Goal: Task Accomplishment & Management: Complete application form

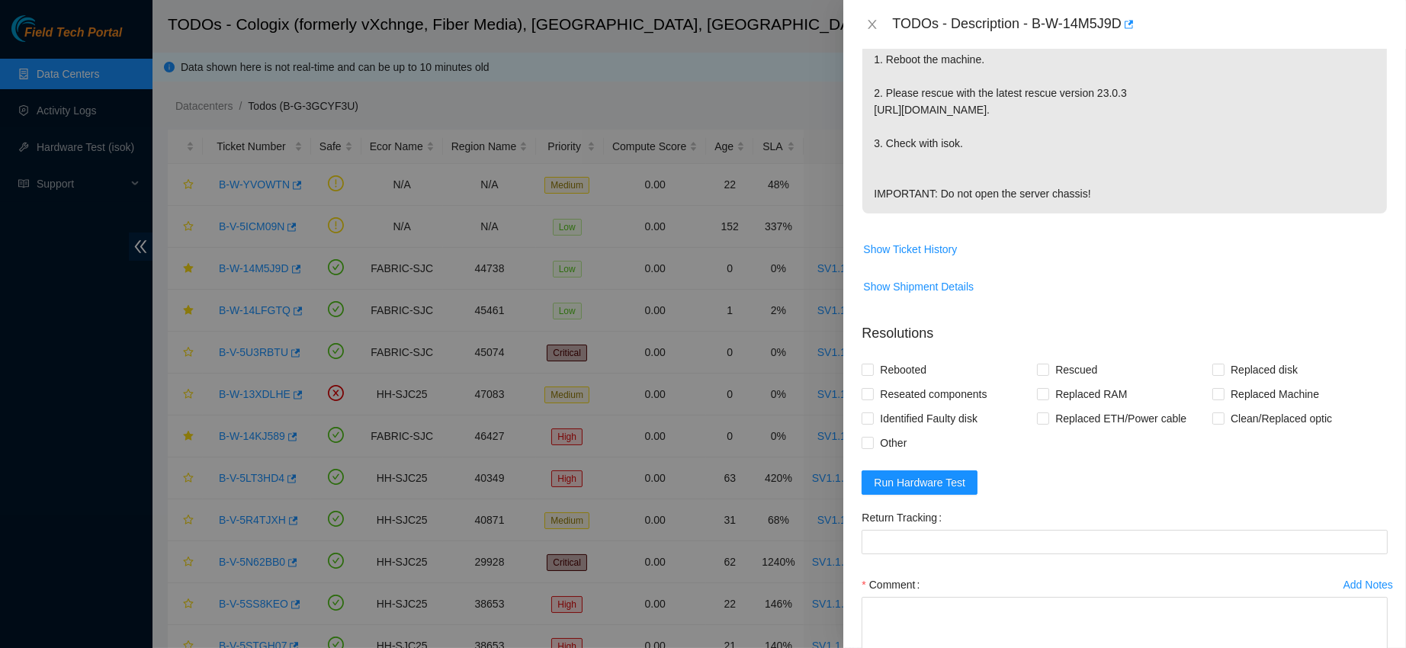
scroll to position [528, 0]
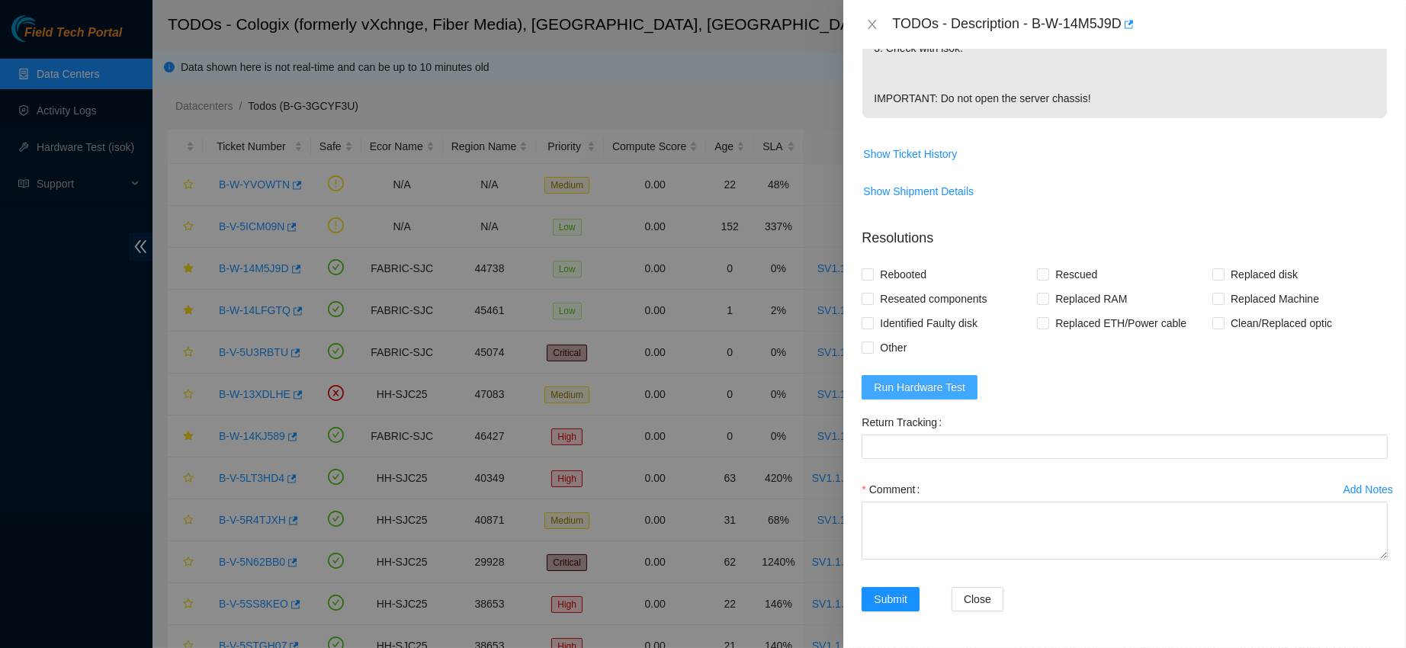
click at [915, 381] on span "Run Hardware Test" at bounding box center [920, 387] width 92 height 17
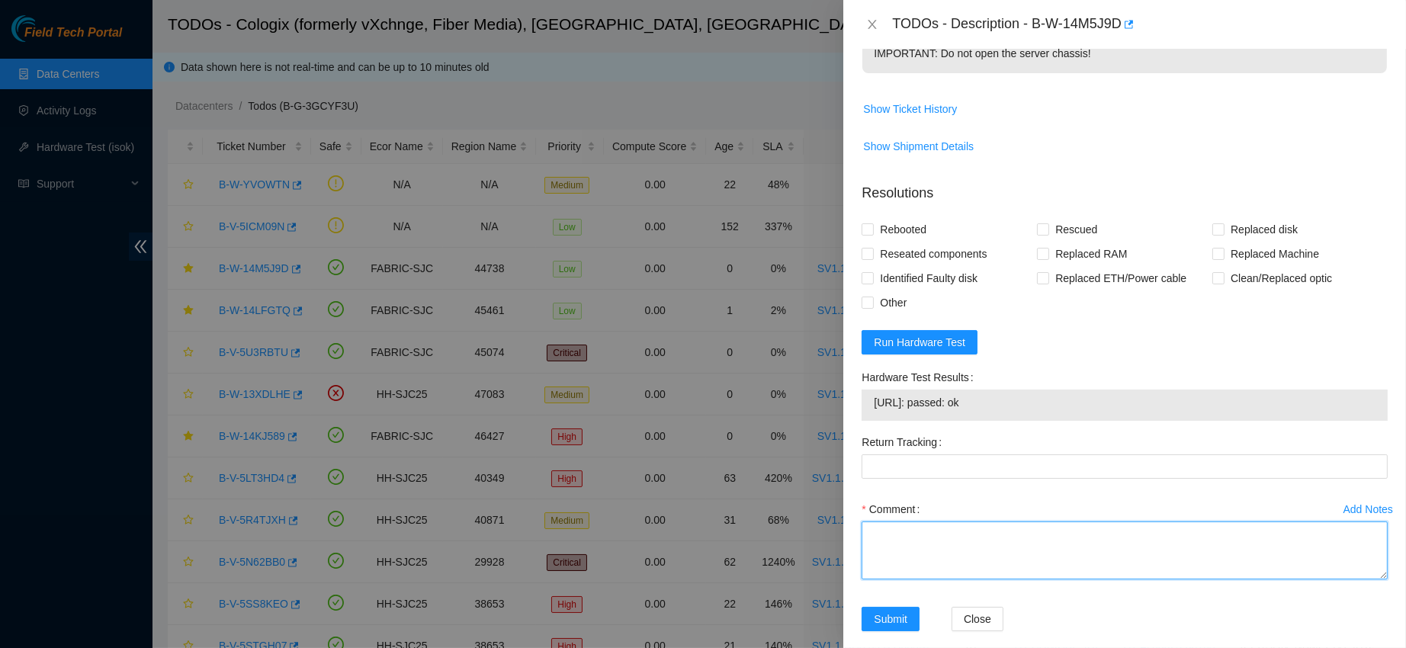
click at [935, 580] on textarea "Comment" at bounding box center [1125, 551] width 526 height 58
paste textarea "contacted nocc to confirm that ticket was safe verified sn on machine powered d…"
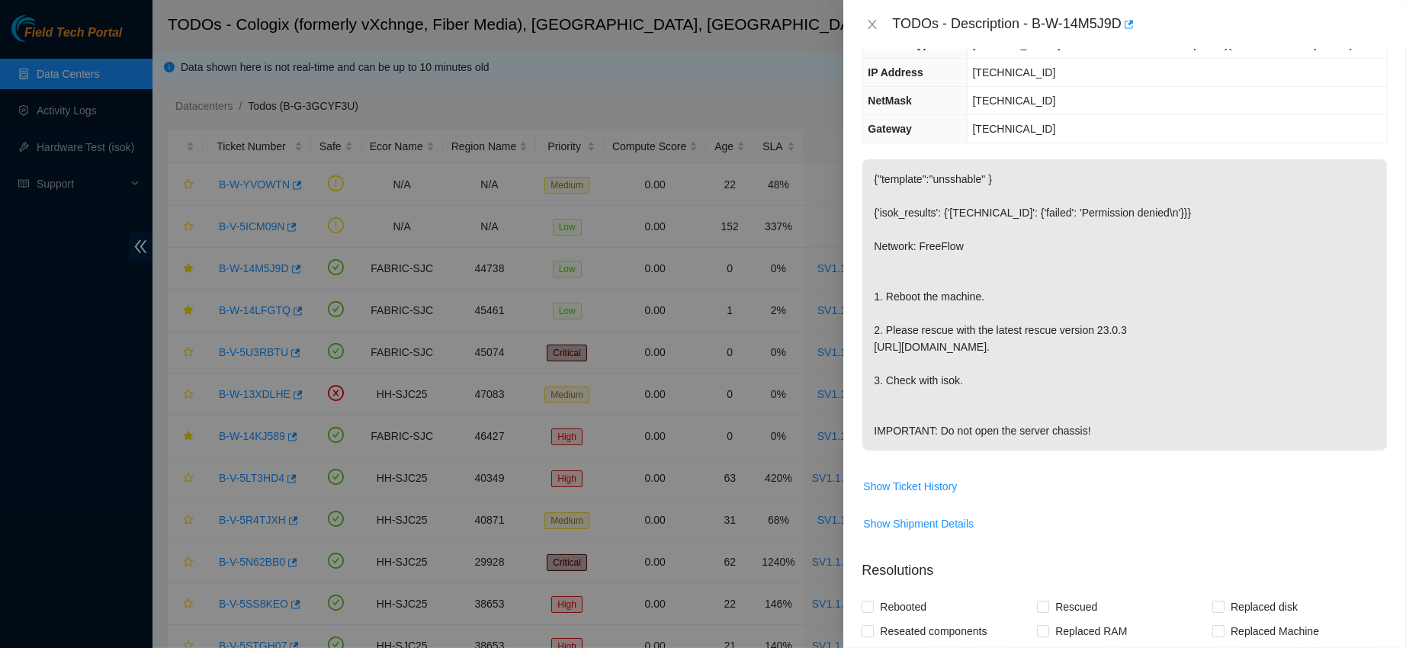
scroll to position [0, 0]
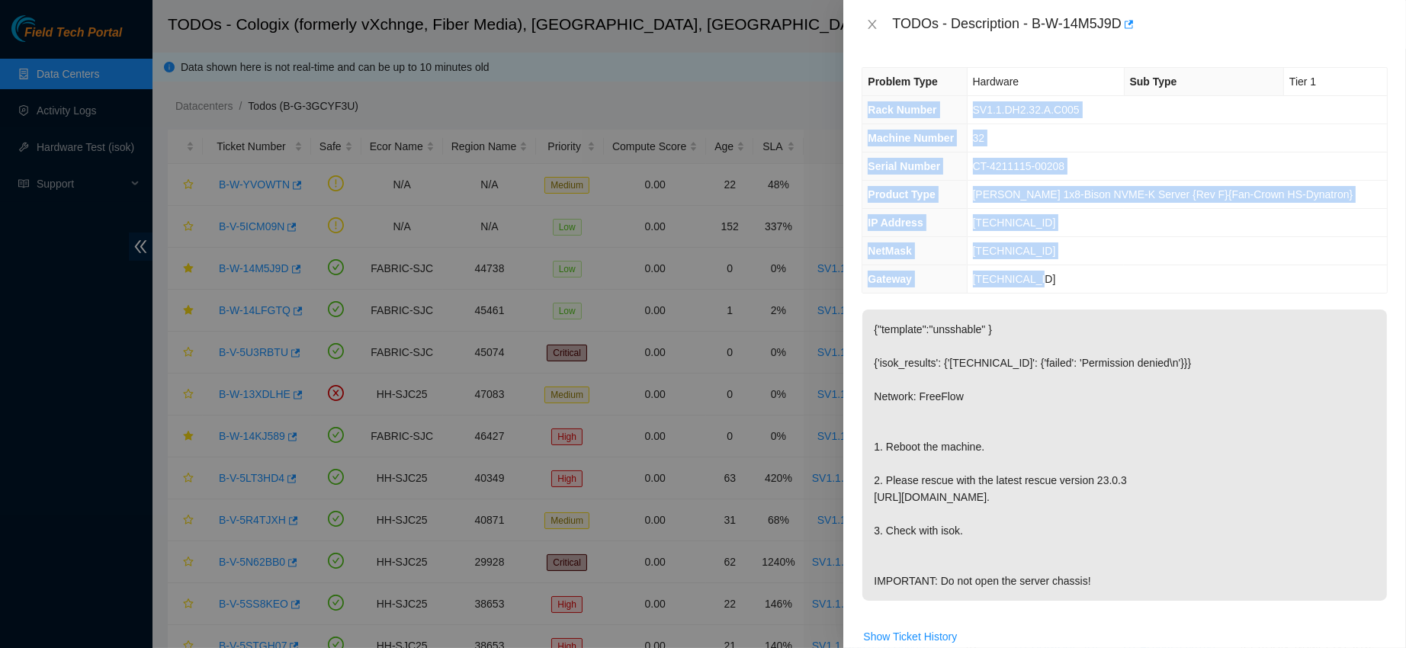
drag, startPoint x: 867, startPoint y: 108, endPoint x: 1070, endPoint y: 273, distance: 261.3
click at [1070, 273] on tbody "Problem Type Hardware Sub Type Tier 1 Rack Number SV1.1.DH2.32.A.C005 Machine N…" at bounding box center [1125, 180] width 525 height 225
copy tbody "Rack Number SV1.1.DH2.32.A.C005 Machine Number 32 Serial Number CT-4211115-0020…"
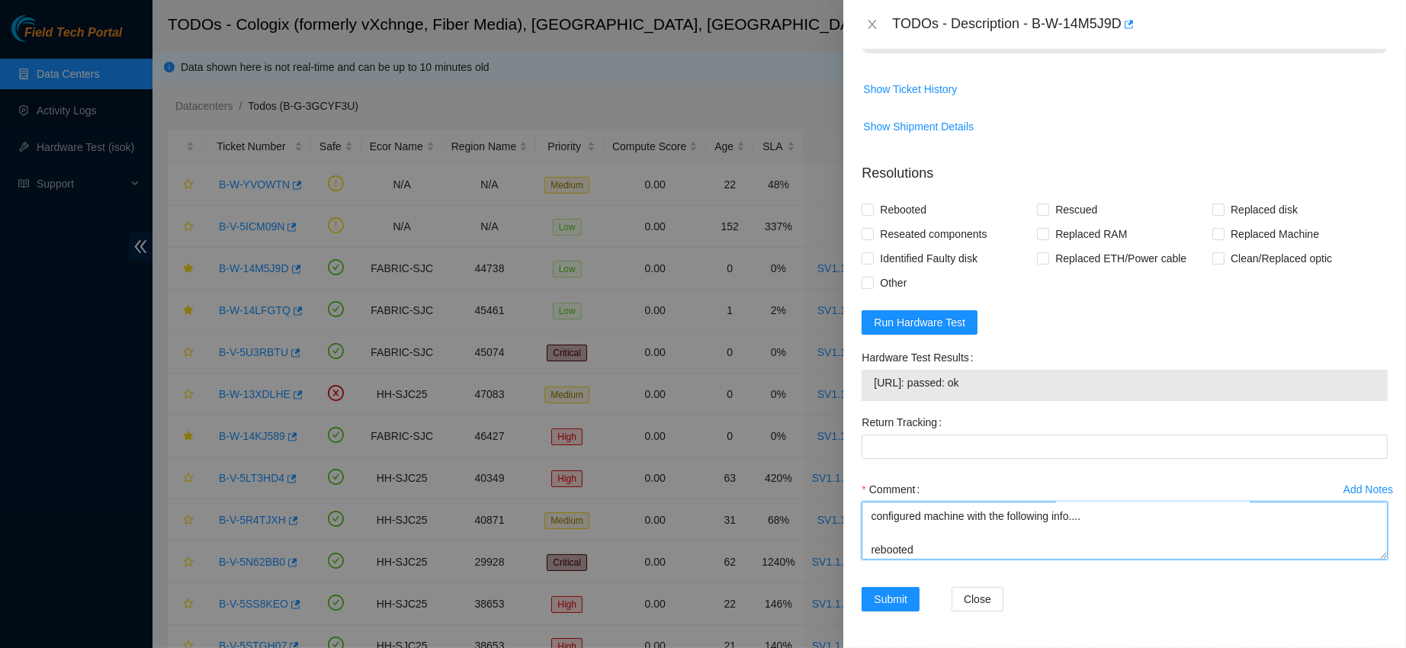
click at [927, 521] on textarea "contacted nocc to confirm that ticket was safe verified sn on machine powered d…" at bounding box center [1125, 531] width 526 height 58
click at [891, 536] on textarea "contacted nocc to confirm that ticket was safe verified sn on machine powered d…" at bounding box center [1125, 531] width 526 height 58
paste textarea "Rack Number SV1.1.DH2.32.A.C005 Machine Number 32 Serial Number CT-4211115-0020…"
click at [906, 535] on textarea "contacted nocc to confirm that ticket was safe verified sn on machine powered d…" at bounding box center [1125, 531] width 526 height 58
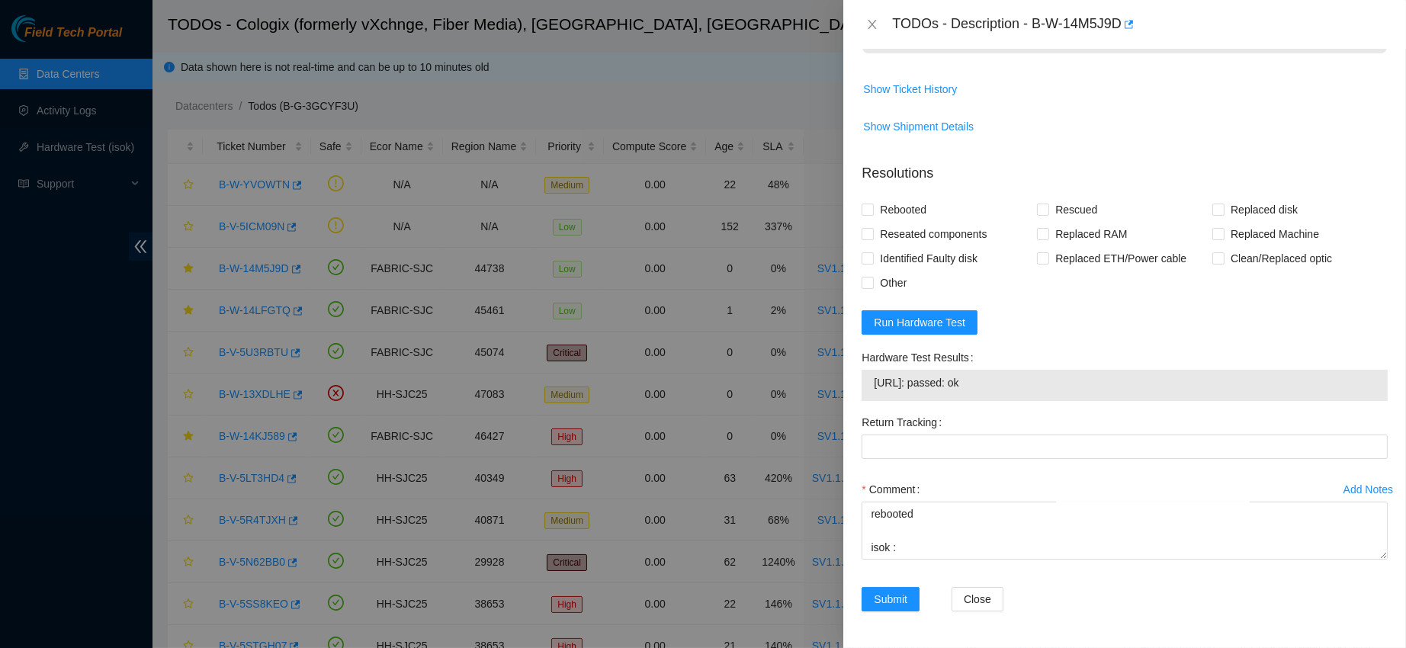
click at [899, 390] on span "[URL]: passed: ok" at bounding box center [1125, 382] width 502 height 17
copy span "[URL]: passed: ok"
click at [922, 536] on textarea "contacted nocc to confirm that ticket was safe verified sn on machine powered d…" at bounding box center [1125, 531] width 526 height 58
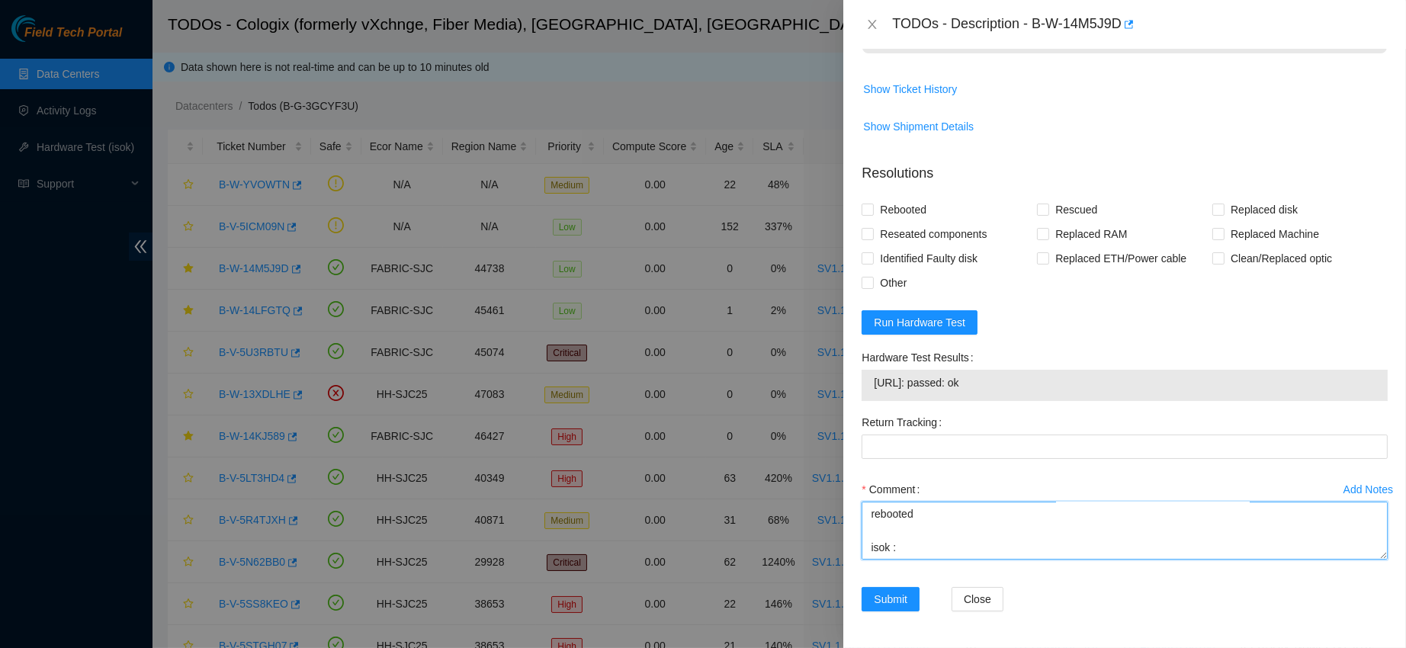
paste textarea "[URL]: passed: ok"
type textarea "contacted nocc to confirm that ticket was safe verified sn on machine powered d…"
click at [895, 209] on span "Rebooted" at bounding box center [903, 210] width 59 height 24
click at [873, 209] on input "Rebooted" at bounding box center [867, 209] width 11 height 11
checkbox input "true"
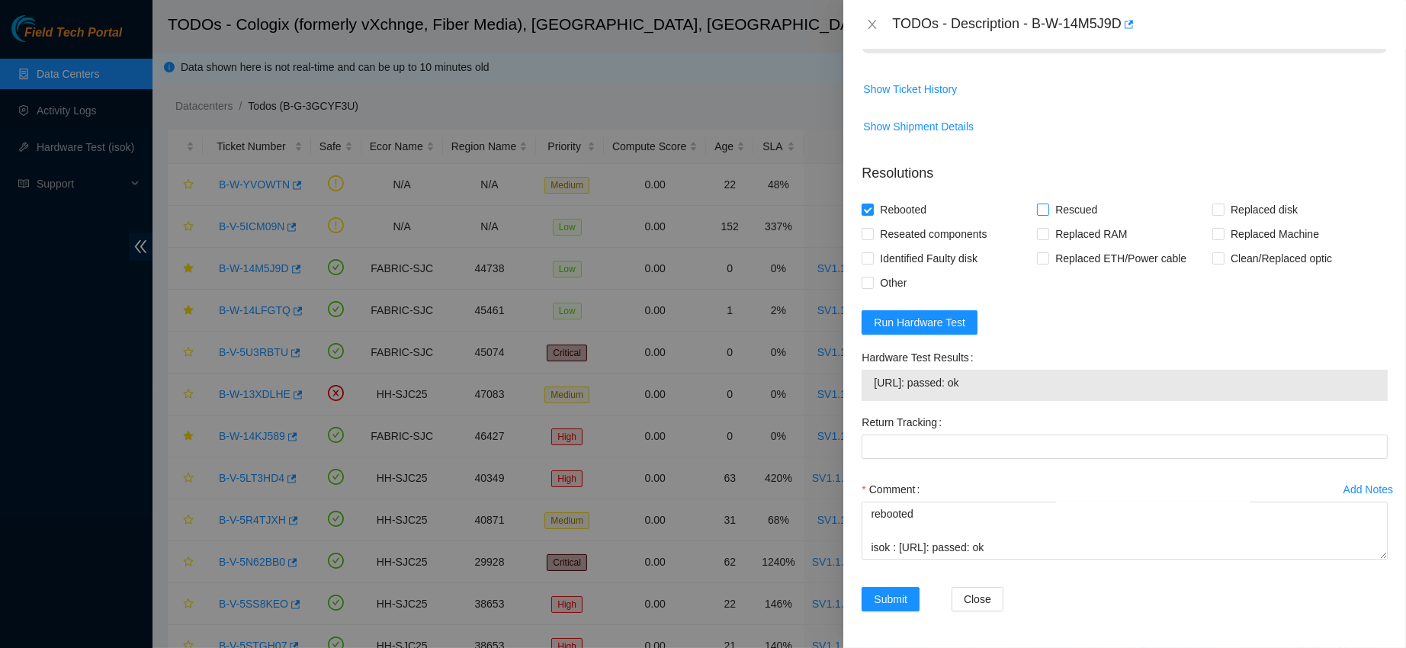
click at [1051, 215] on span "Rescued" at bounding box center [1077, 210] width 54 height 24
click at [1048, 214] on input "Rescued" at bounding box center [1042, 209] width 11 height 11
checkbox input "true"
click at [889, 599] on span "Submit" at bounding box center [891, 599] width 34 height 17
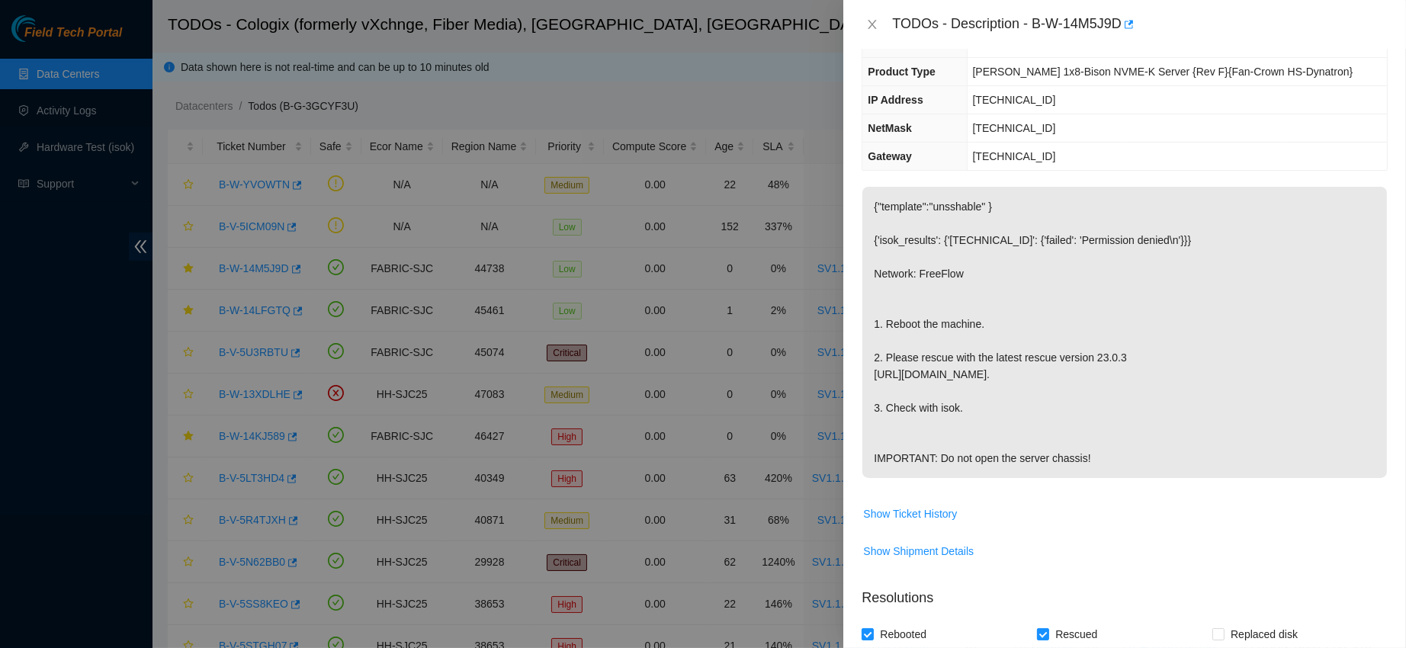
scroll to position [0, 0]
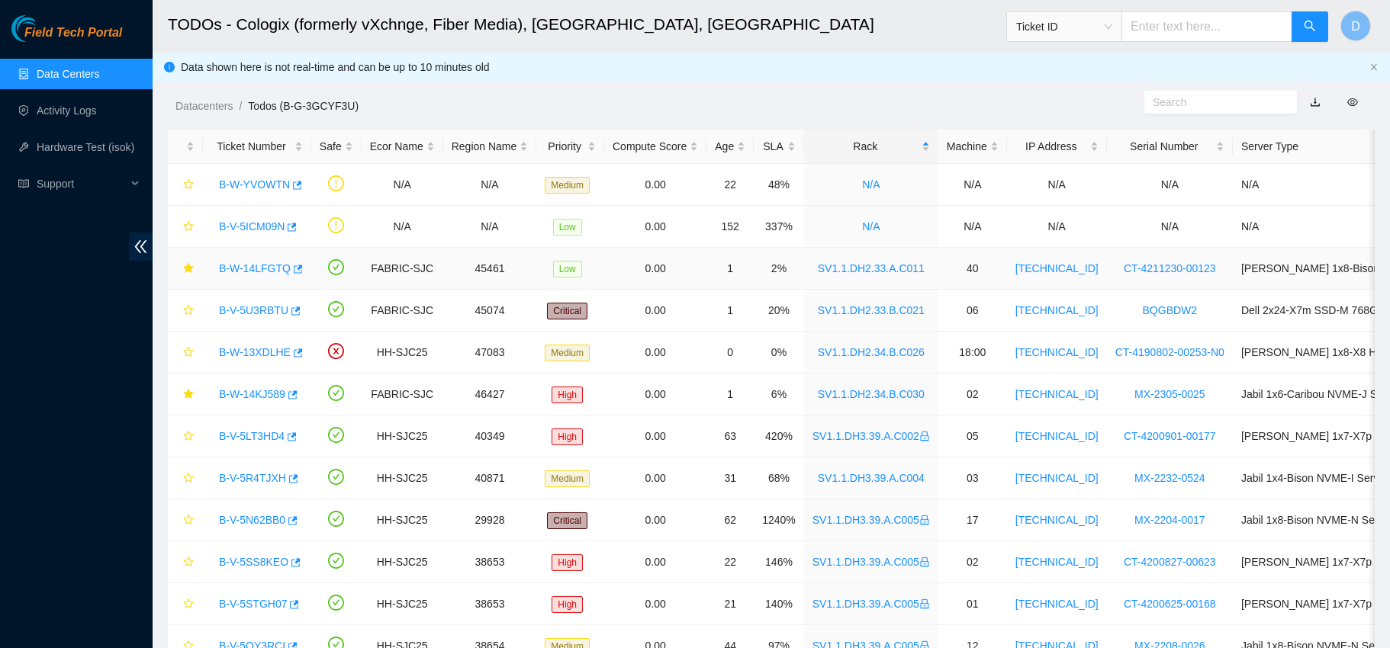
click at [256, 273] on link "B-W-14LFGTQ" at bounding box center [255, 268] width 72 height 12
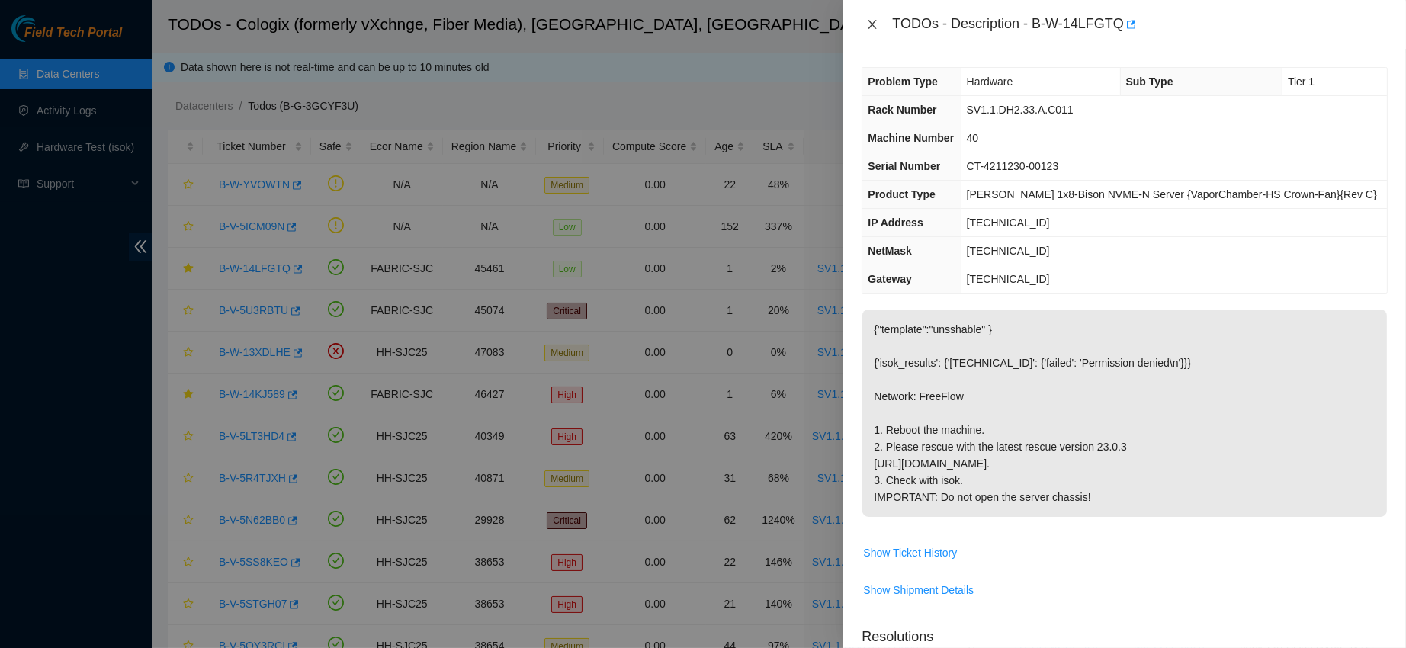
click at [867, 25] on icon "close" at bounding box center [872, 24] width 12 height 12
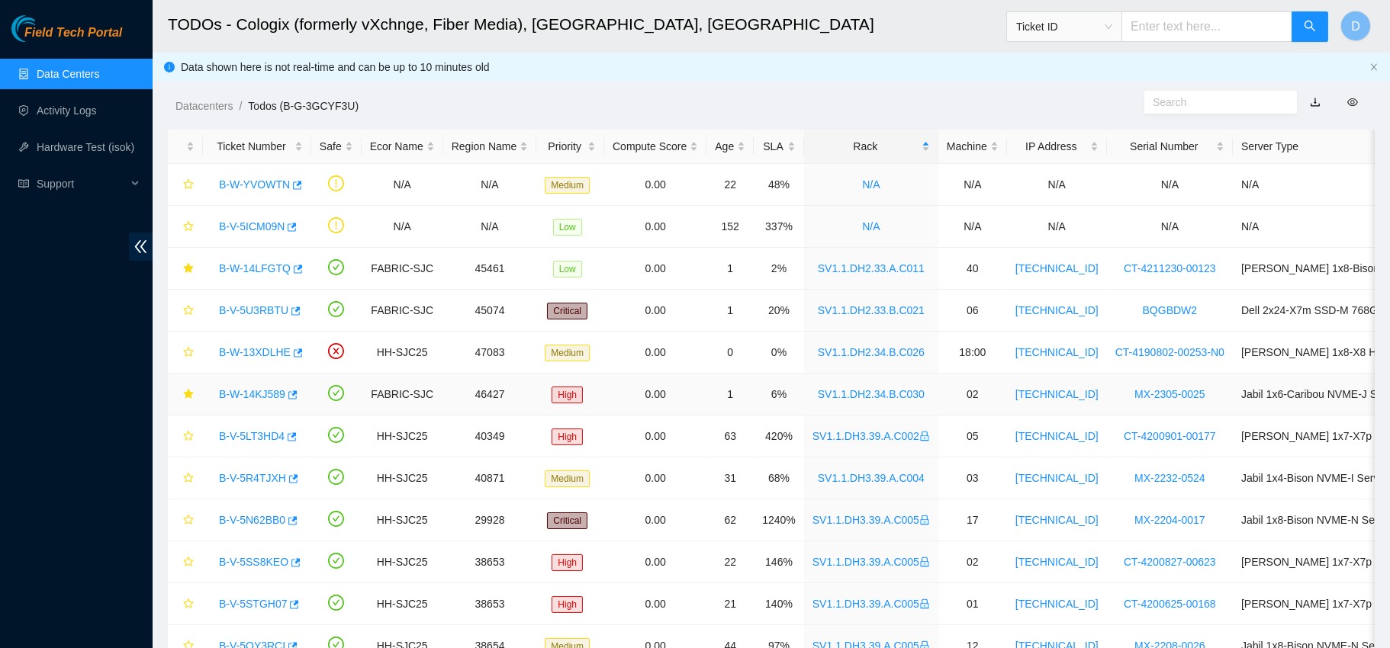
click at [246, 390] on link "B-W-14KJ589" at bounding box center [252, 394] width 66 height 12
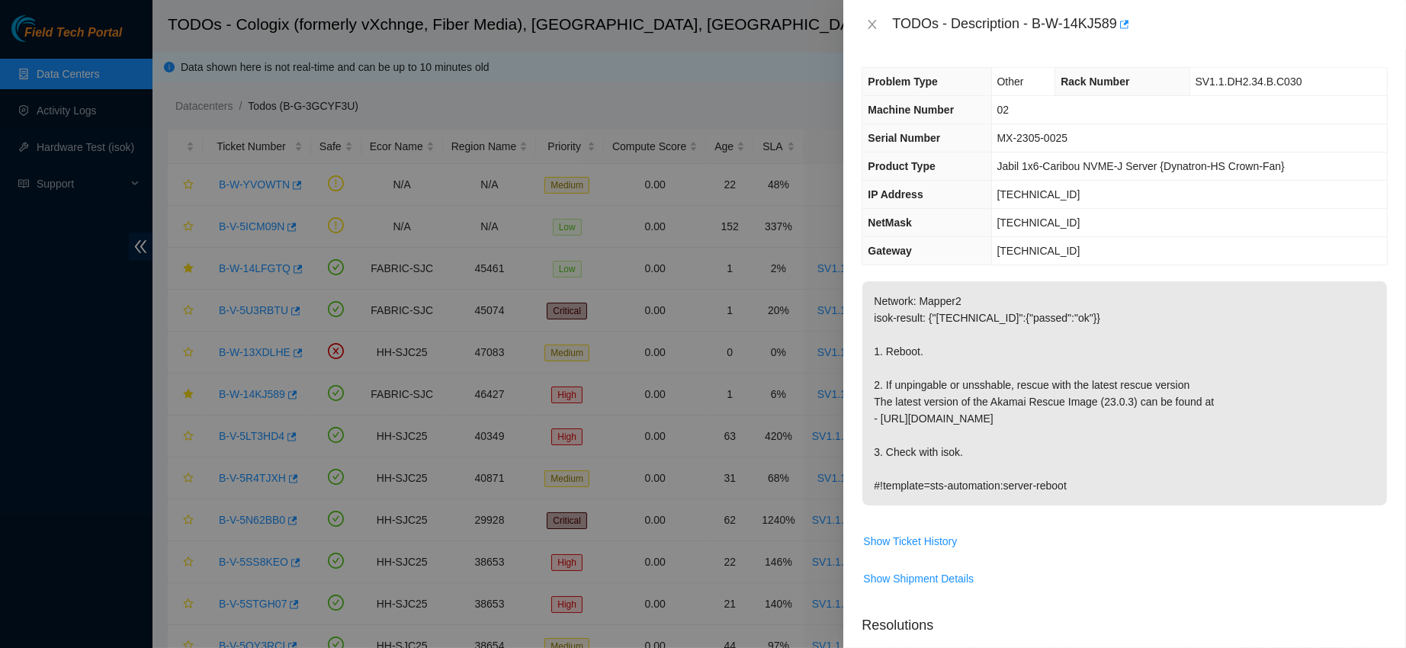
click at [867, 15] on div "TODOs - Description - B-W-14KJ589" at bounding box center [1125, 24] width 526 height 24
click at [870, 21] on icon "close" at bounding box center [873, 24] width 8 height 9
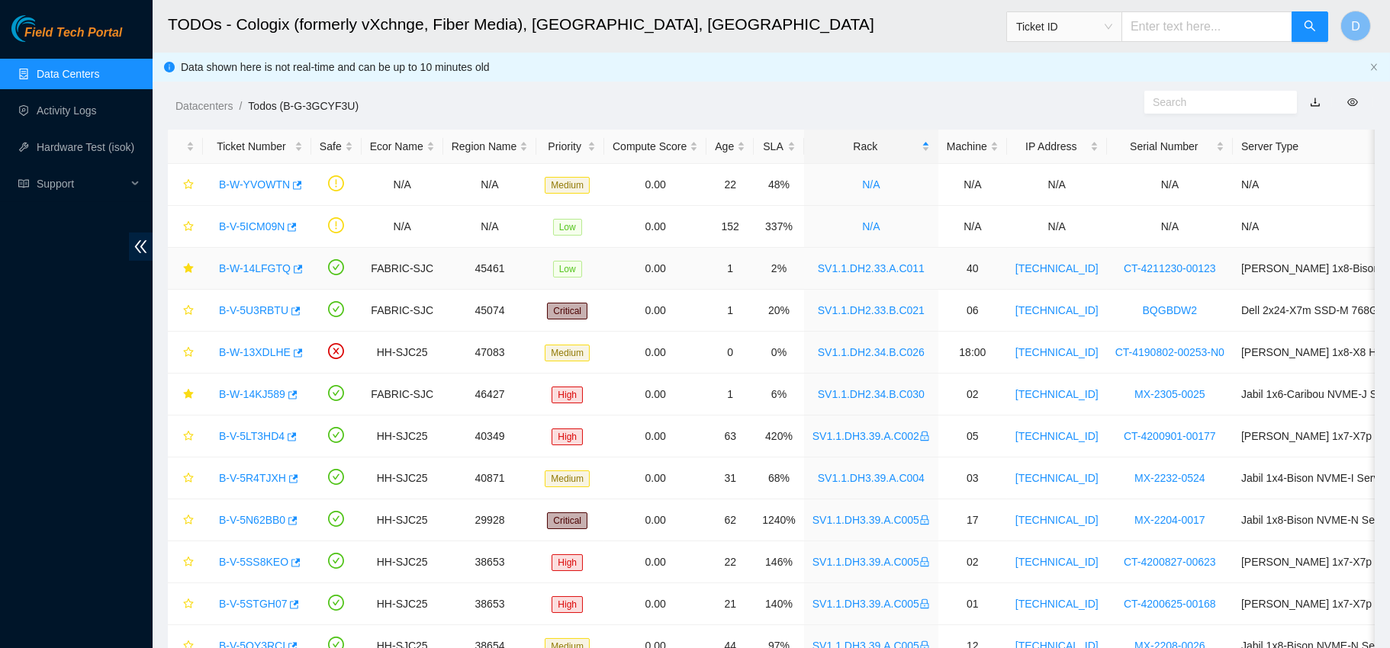
click at [248, 271] on link "B-W-14LFGTQ" at bounding box center [255, 268] width 72 height 12
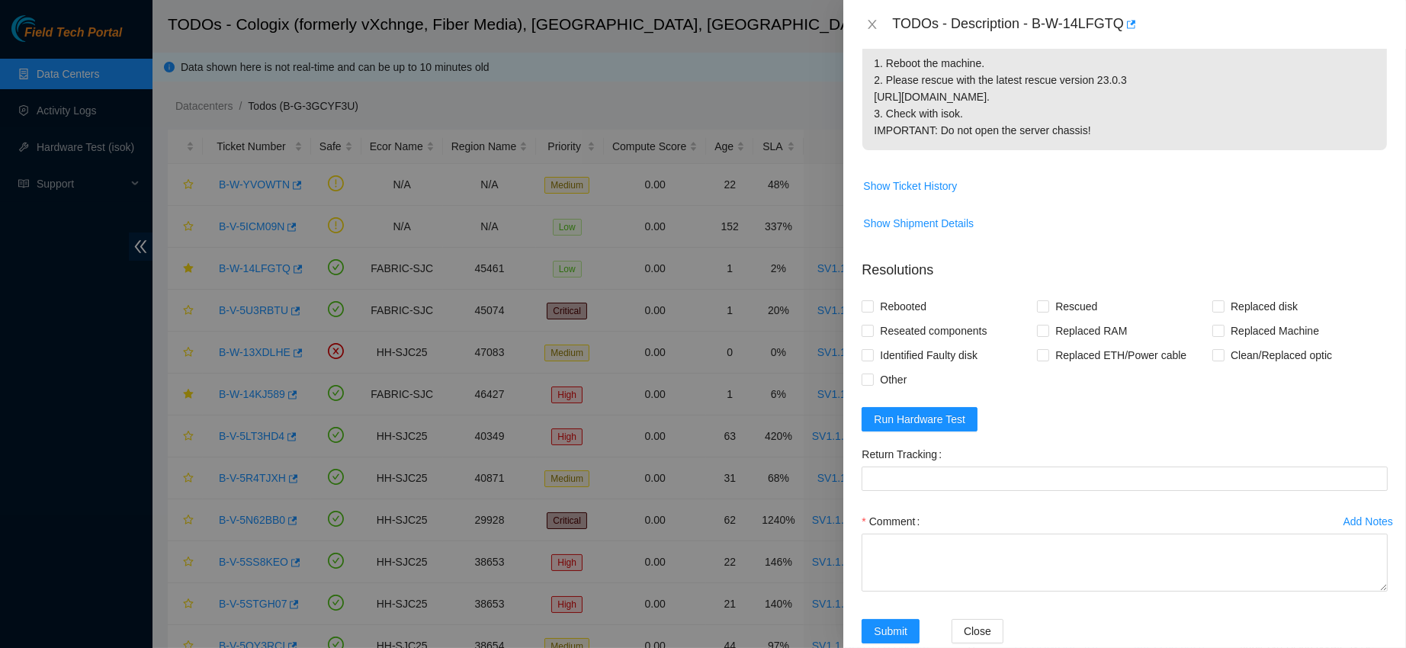
scroll to position [368, 0]
click at [897, 427] on span "Run Hardware Test" at bounding box center [920, 418] width 92 height 17
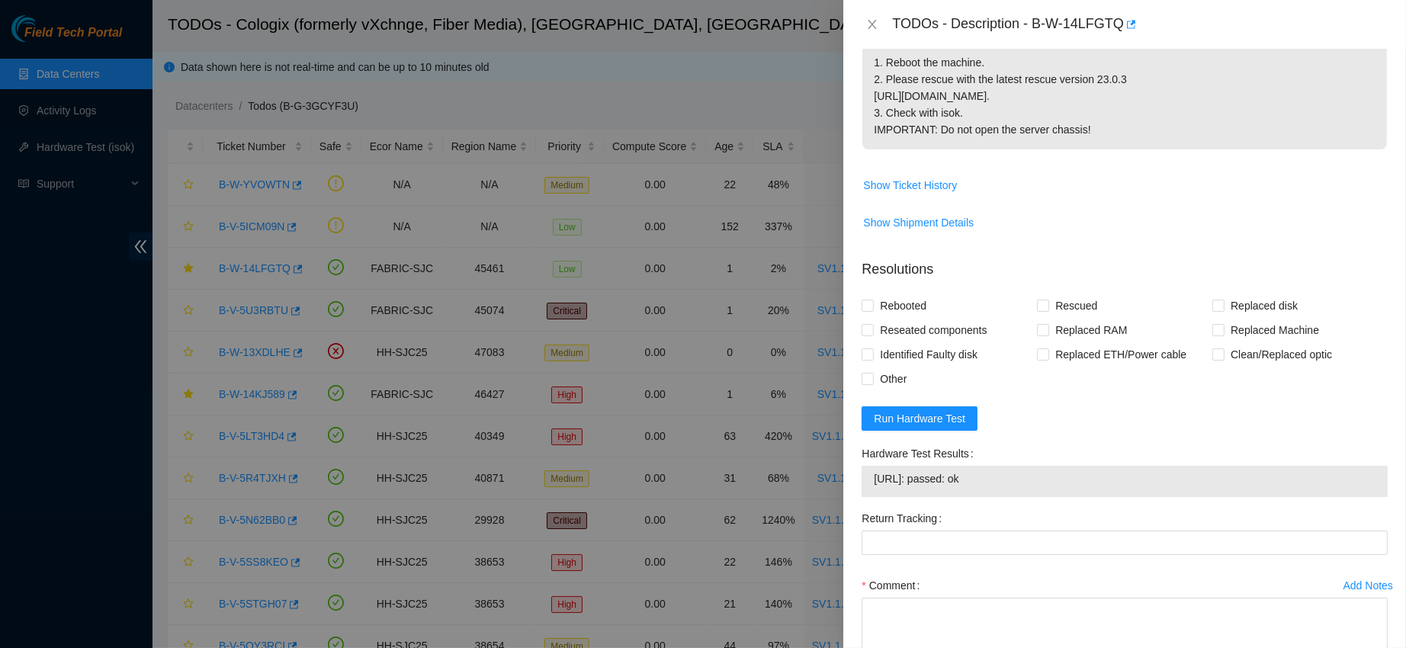
click at [1114, 493] on td "[URL]: passed: ok" at bounding box center [1124, 482] width 503 height 24
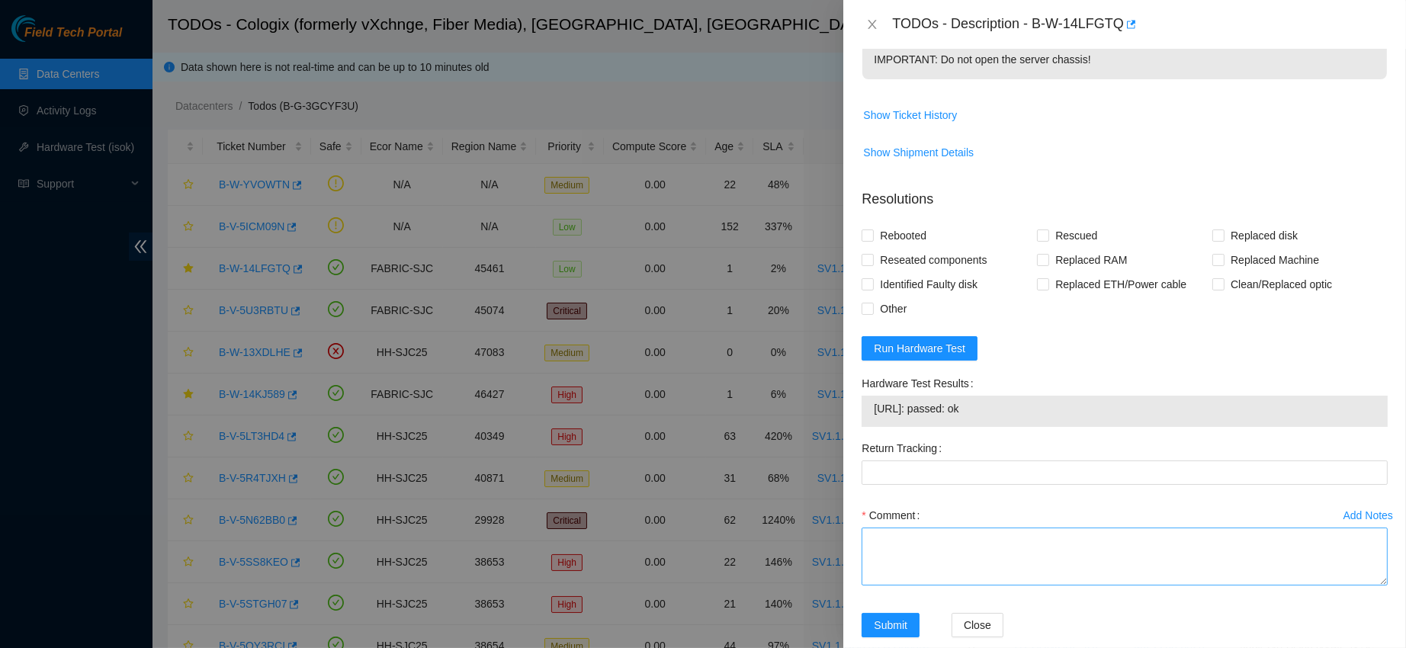
scroll to position [439, 0]
click at [898, 585] on textarea "Comment" at bounding box center [1125, 556] width 526 height 58
paste textarea "contacted nocc to confirm that ticket was safe verified sn on machine powered d…"
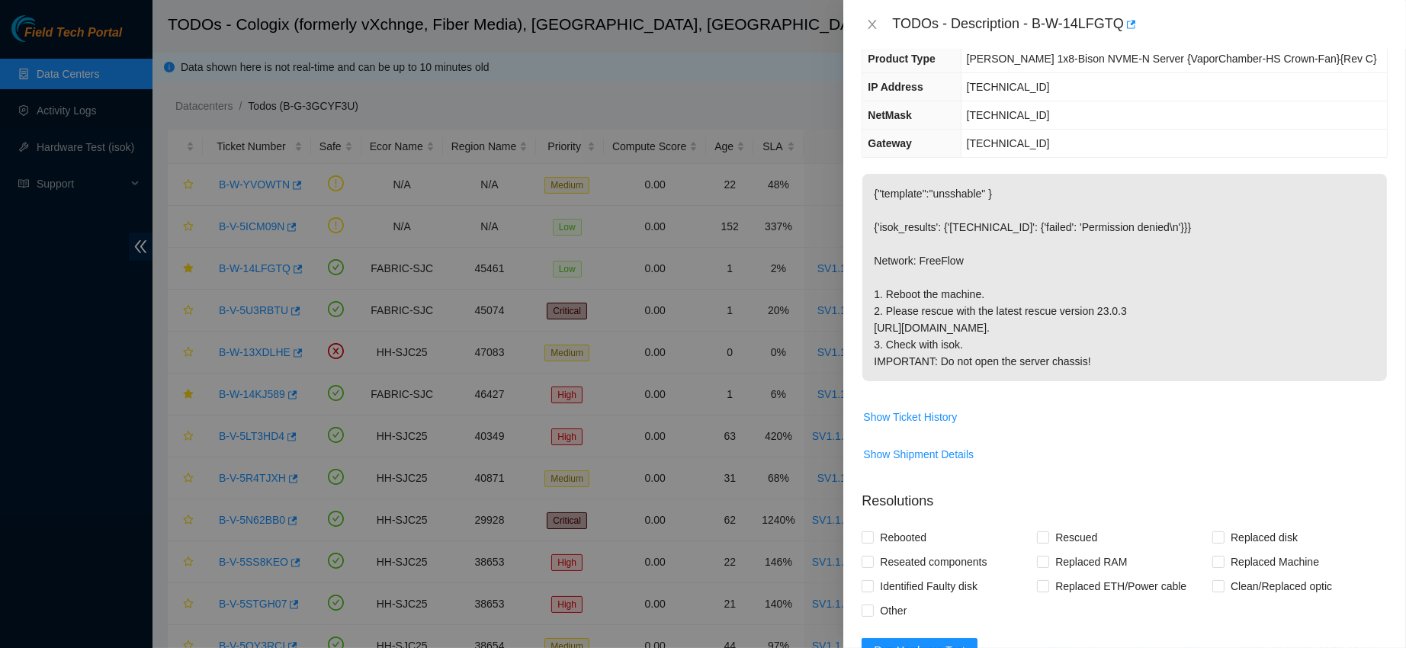
scroll to position [0, 0]
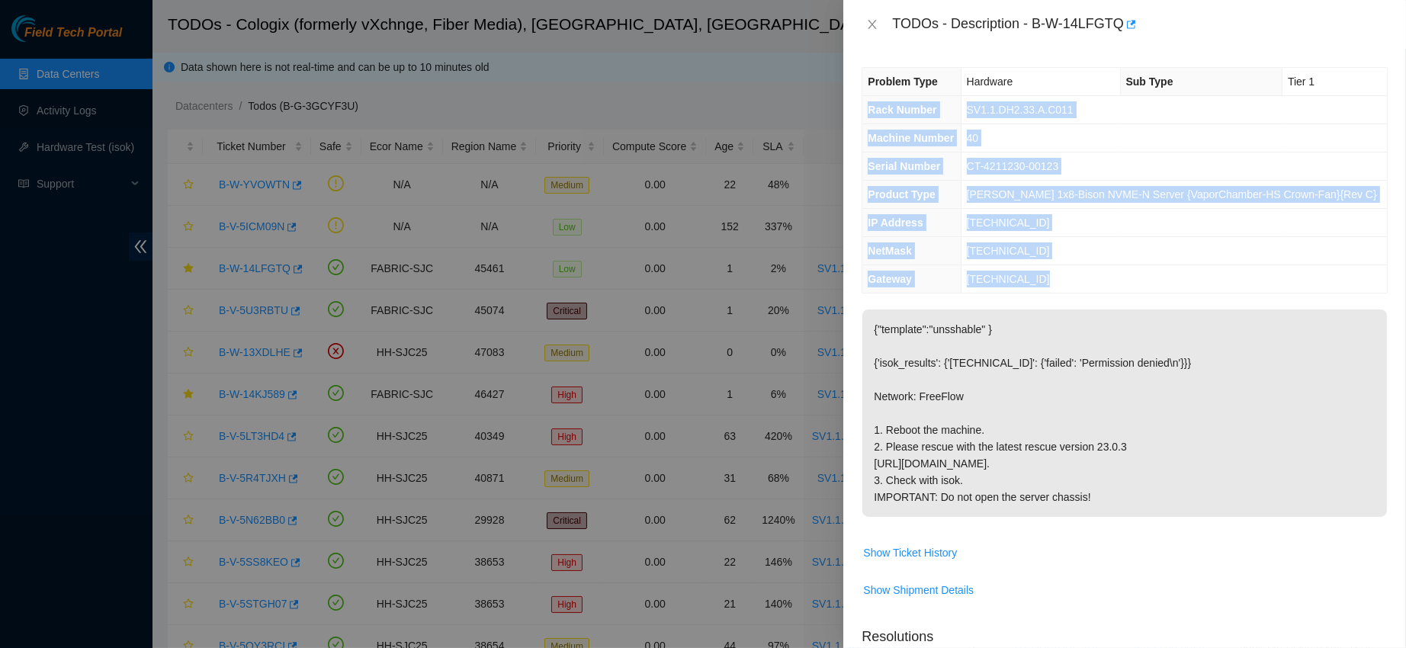
drag, startPoint x: 870, startPoint y: 108, endPoint x: 1074, endPoint y: 275, distance: 263.5
click at [1074, 275] on tbody "Problem Type Hardware Sub Type Tier 1 Rack Number SV1.1.DH2.33.A.C011 Machine N…" at bounding box center [1125, 180] width 525 height 225
copy tbody "Rack Number SV1.1.DH2.33.A.C011 Machine Number 40 Serial Number CT-4211230-0012…"
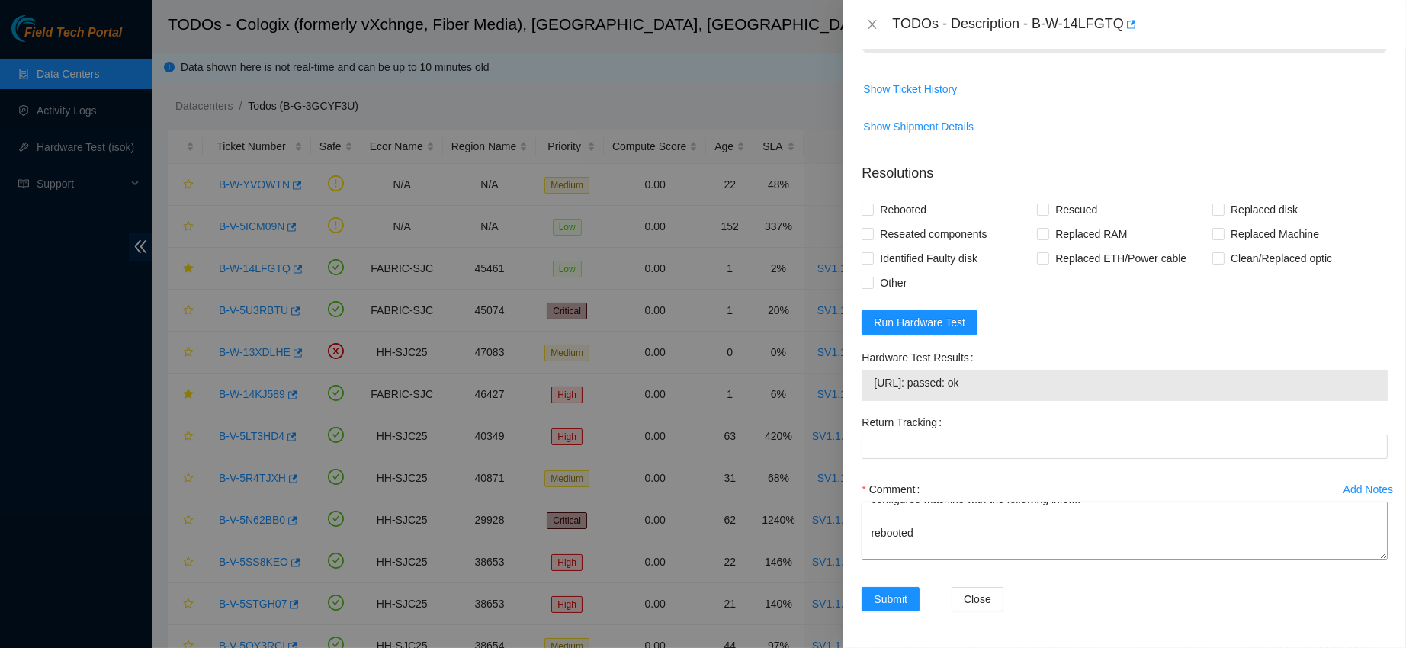
scroll to position [177, 0]
click at [918, 522] on textarea "contacted nocc to confirm that ticket was safe verified sn on machine powered d…" at bounding box center [1125, 531] width 526 height 58
paste textarea "Rack Number SV1.1.DH2.33.A.C011 Machine Number 40 Serial Number CT-4211230-0012…"
click at [937, 385] on span "[URL]: passed: ok" at bounding box center [1125, 382] width 502 height 17
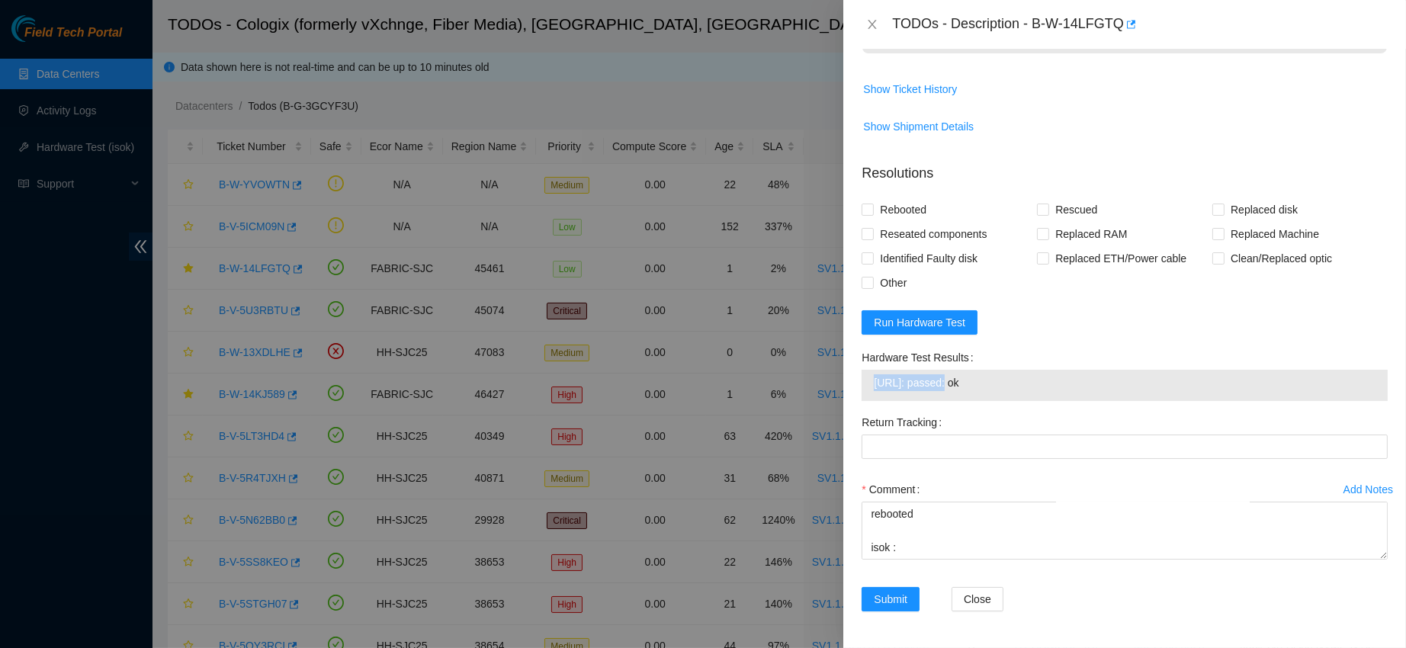
click at [937, 385] on span "[URL]: passed: ok" at bounding box center [1125, 382] width 502 height 17
copy span "[URL]: passed: ok"
click at [905, 554] on textarea "contacted nocc to confirm that ticket was safe verified sn on machine powered d…" at bounding box center [1125, 531] width 526 height 58
click at [905, 542] on textarea "contacted nocc to confirm that ticket was safe verified sn on machine powered d…" at bounding box center [1125, 531] width 526 height 58
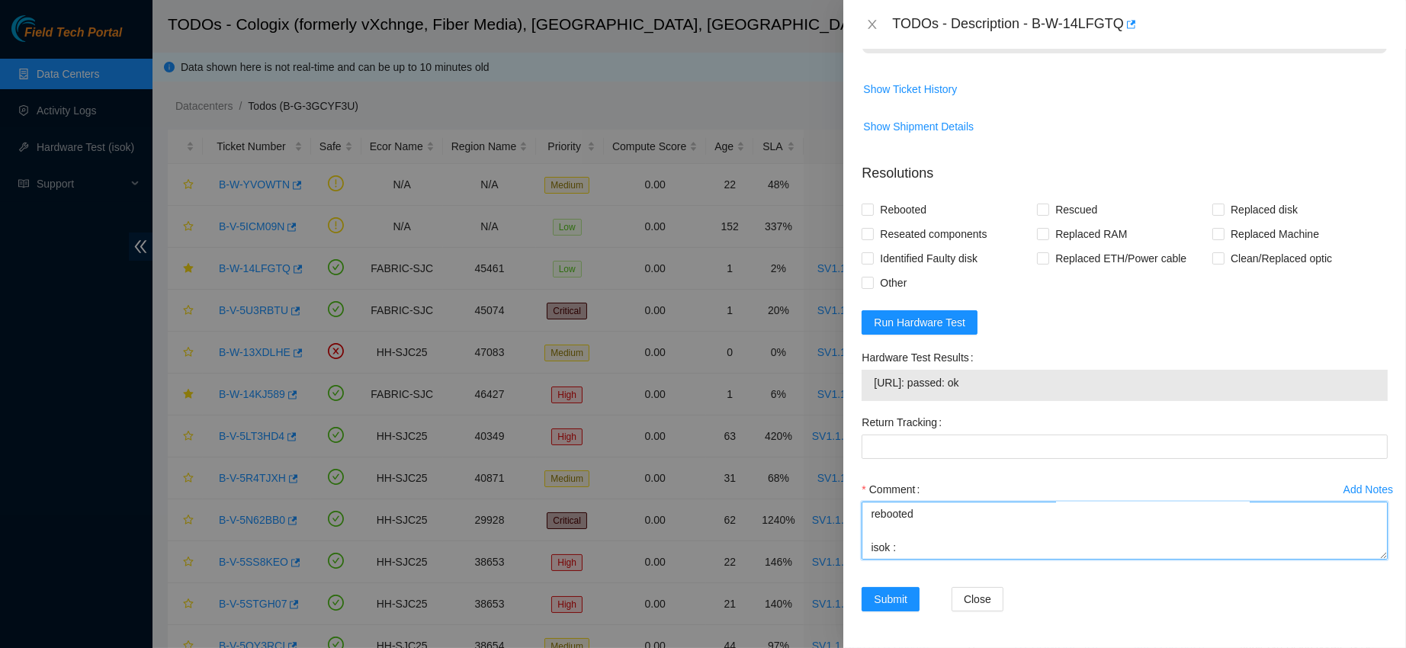
paste textarea "[URL]: passed: ok"
type textarea "contacted nocc to confirm that ticket was safe verified sn on machine powered d…"
click at [895, 204] on span "Rebooted" at bounding box center [903, 210] width 59 height 24
click at [873, 204] on input "Rebooted" at bounding box center [867, 209] width 11 height 11
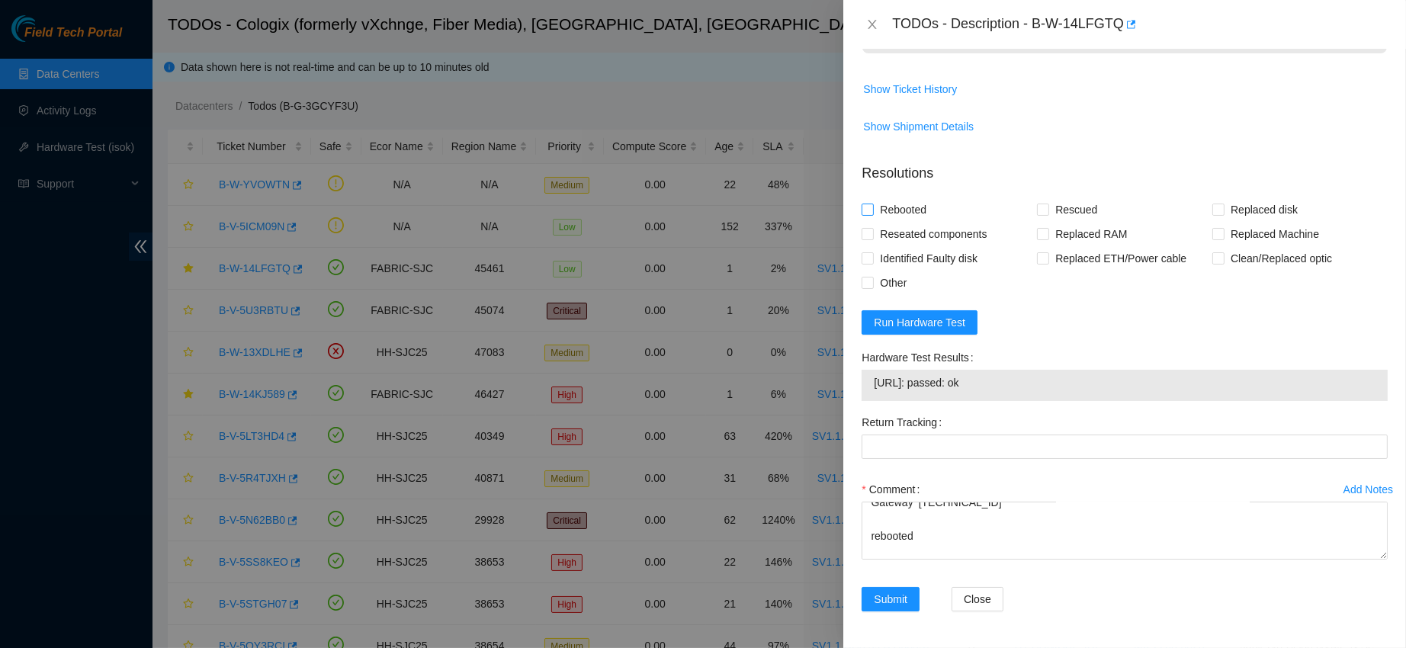
checkbox input "true"
click at [1043, 209] on span at bounding box center [1043, 210] width 12 height 12
click at [1043, 209] on input "Rescued" at bounding box center [1042, 209] width 11 height 11
checkbox input "true"
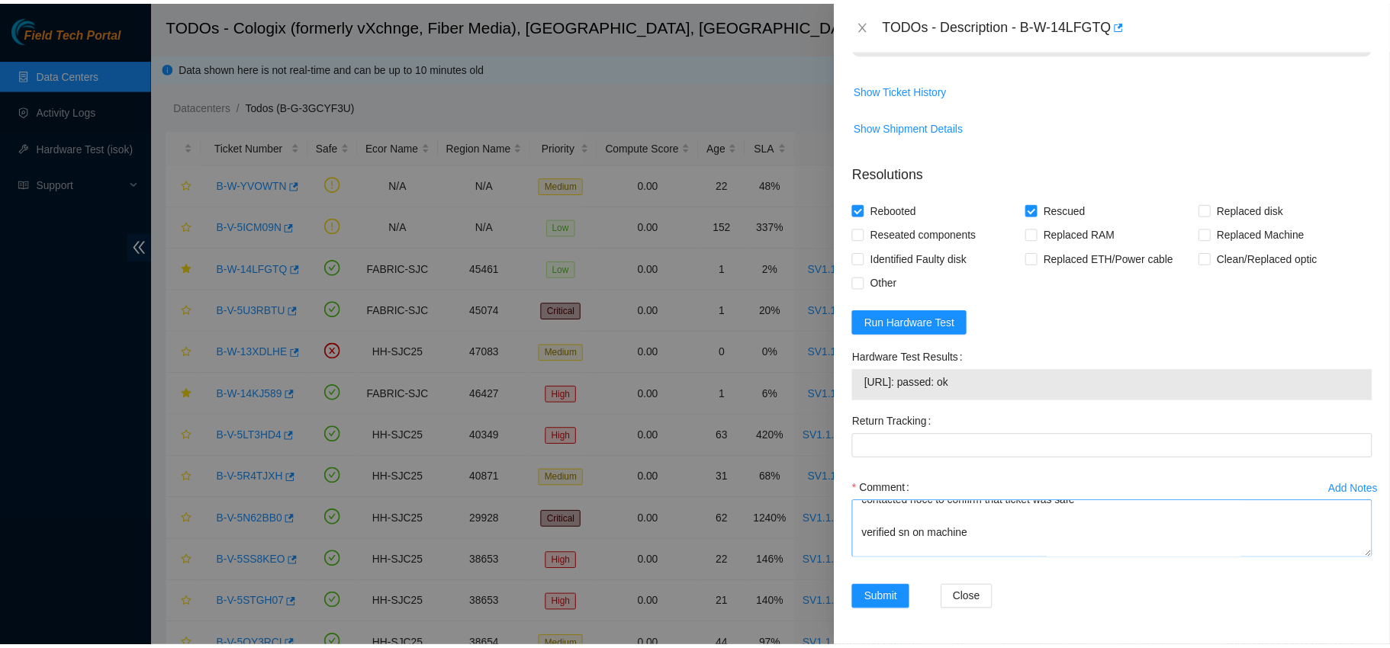
scroll to position [352, 0]
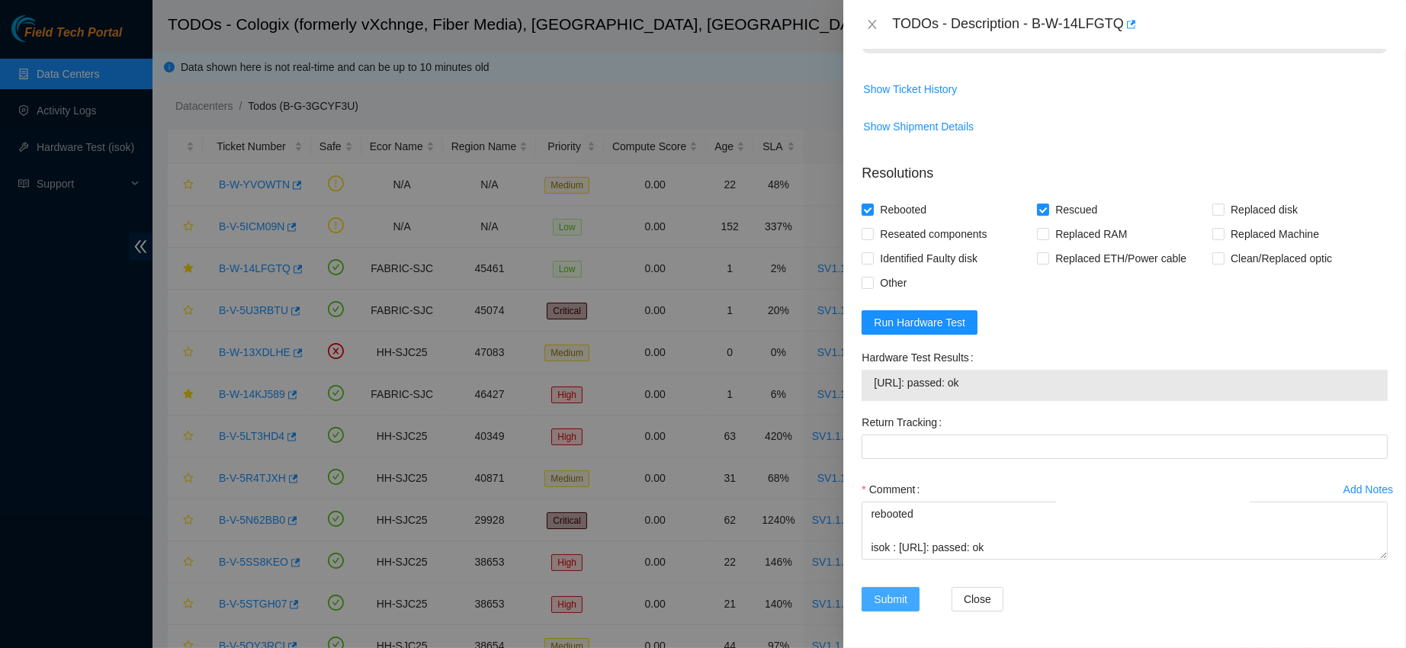
click at [884, 599] on span "Submit" at bounding box center [891, 599] width 34 height 17
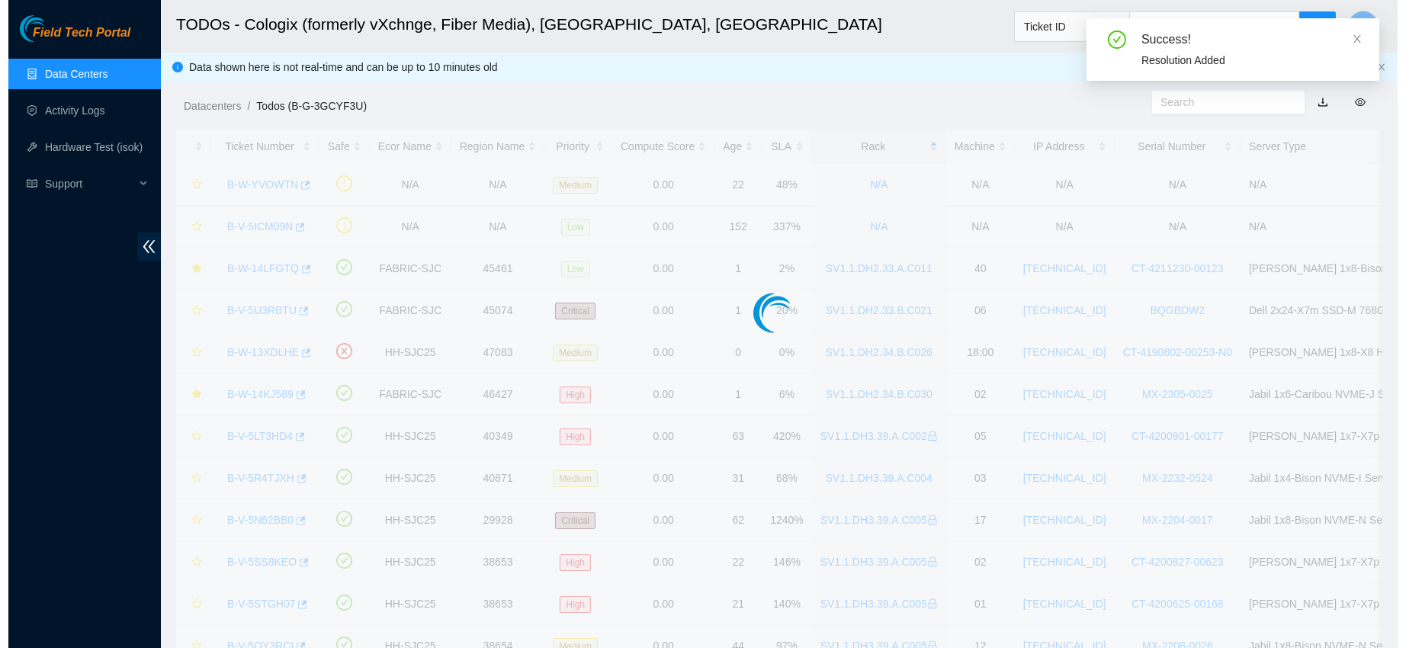
scroll to position [431, 0]
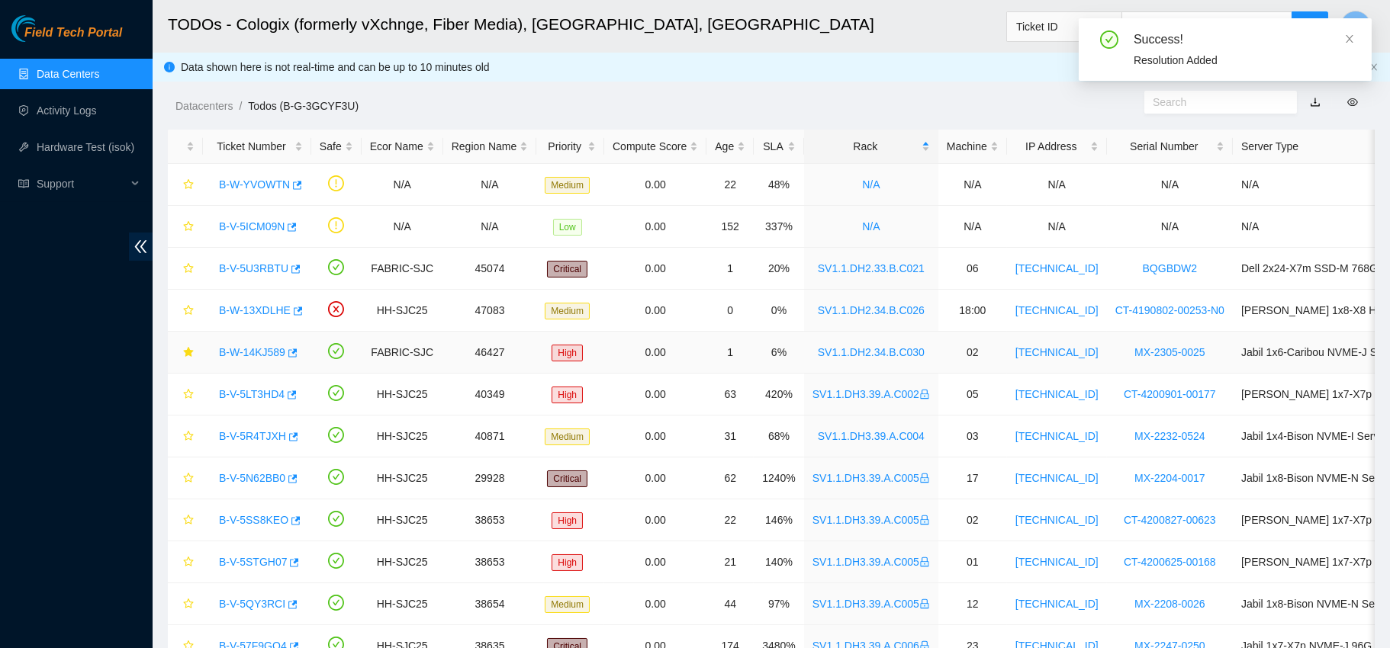
click at [235, 354] on link "B-W-14KJ589" at bounding box center [252, 352] width 66 height 12
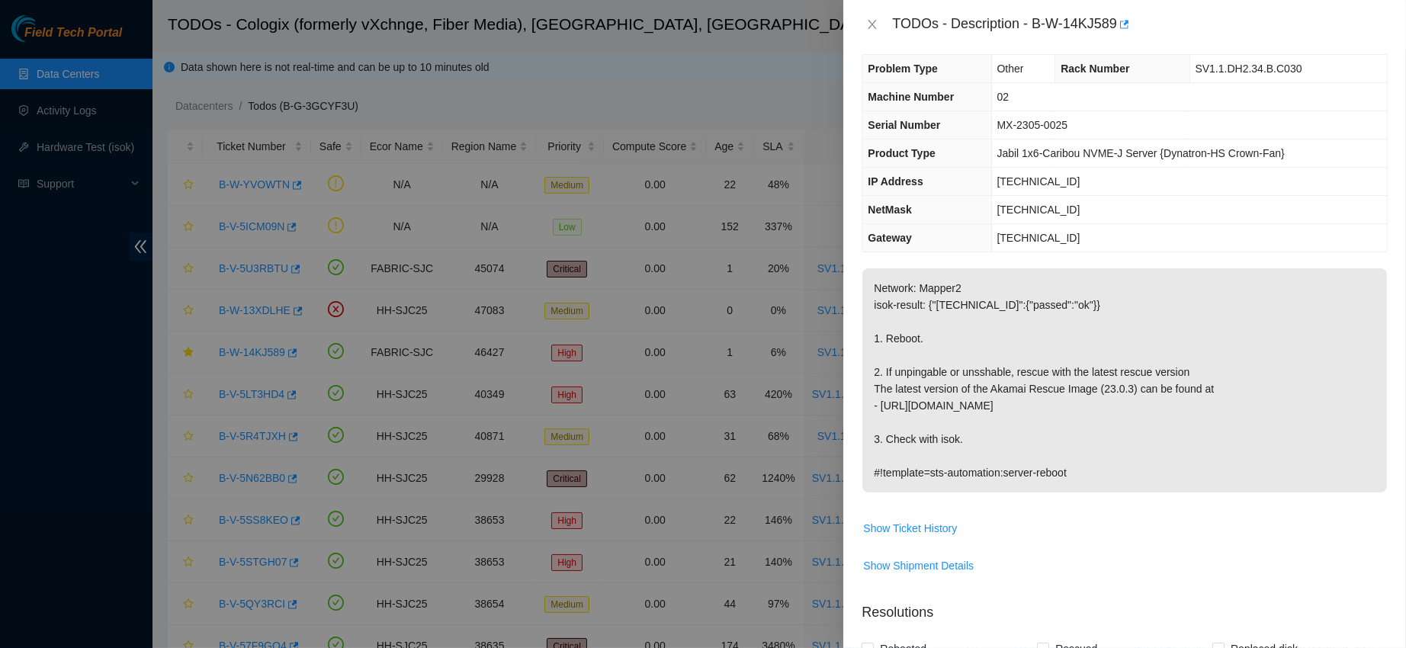
scroll to position [0, 0]
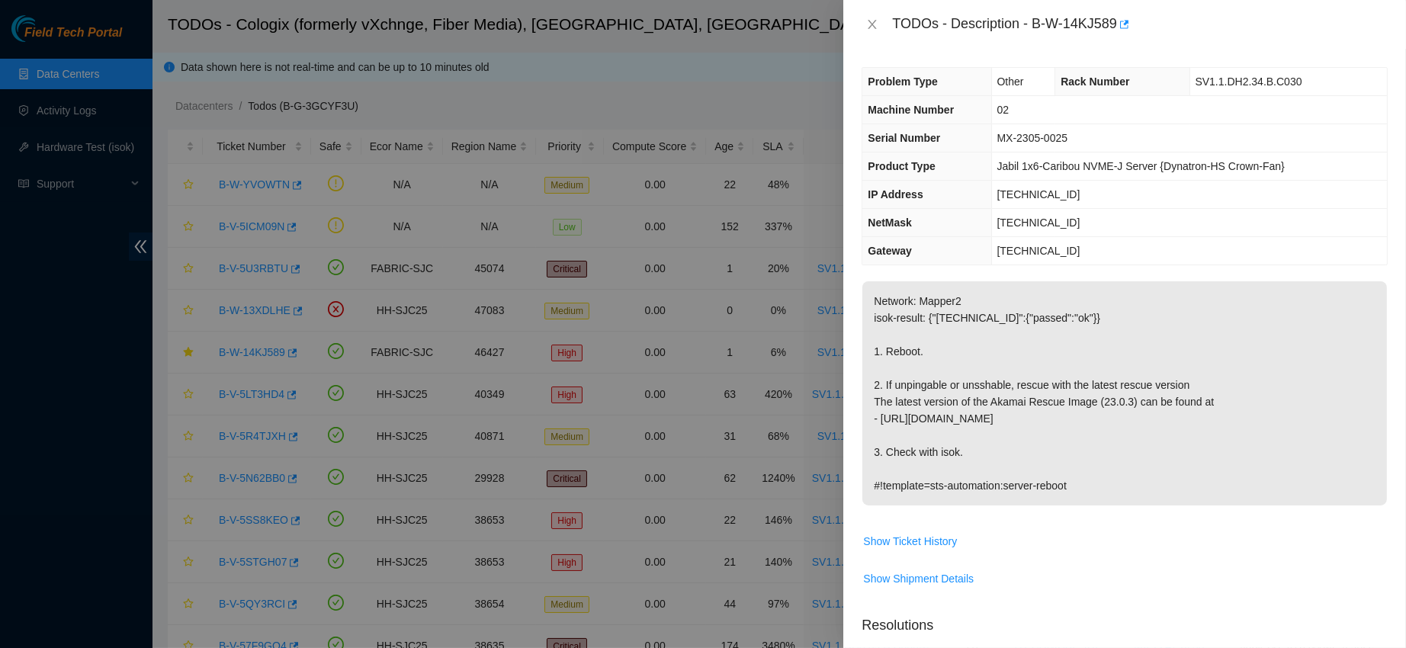
click at [870, 33] on div "TODOs - Description - B-W-14KJ589" at bounding box center [1125, 24] width 526 height 24
